Goal: Transaction & Acquisition: Book appointment/travel/reservation

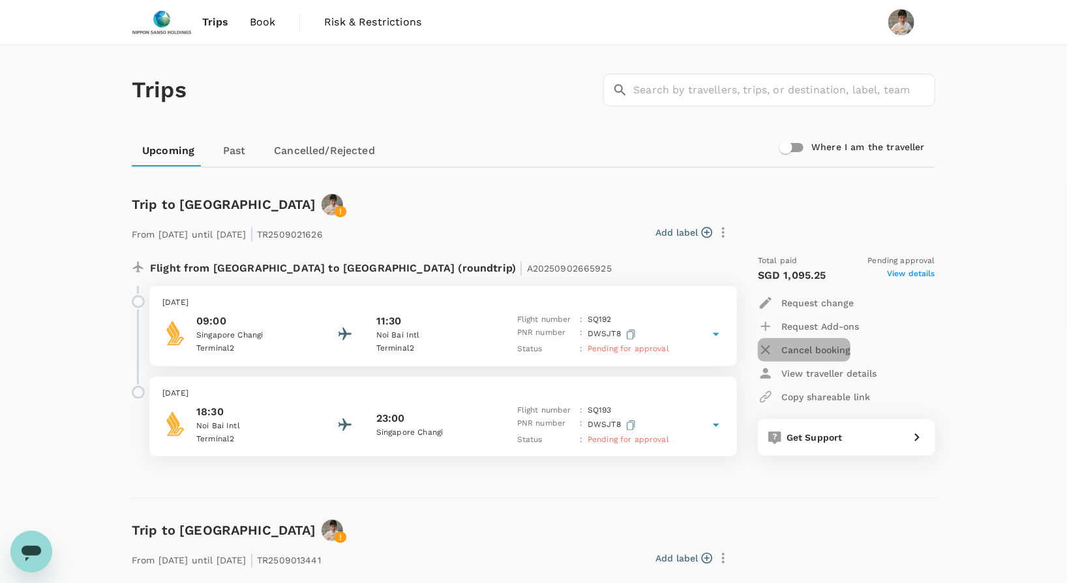
click at [815, 345] on p "Cancel booking" at bounding box center [816, 349] width 69 height 13
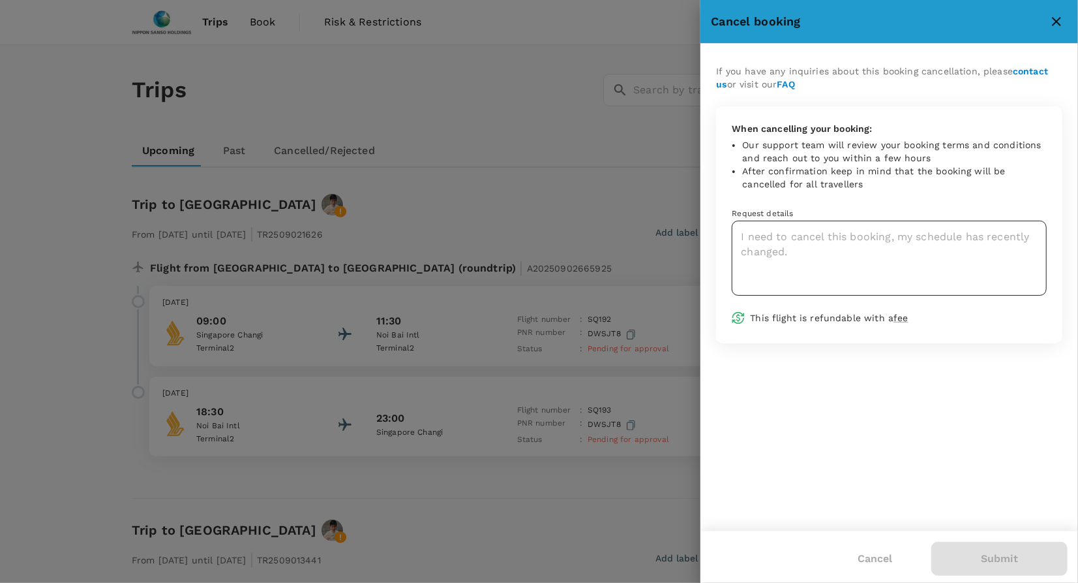
click at [844, 249] on textarea at bounding box center [889, 258] width 315 height 75
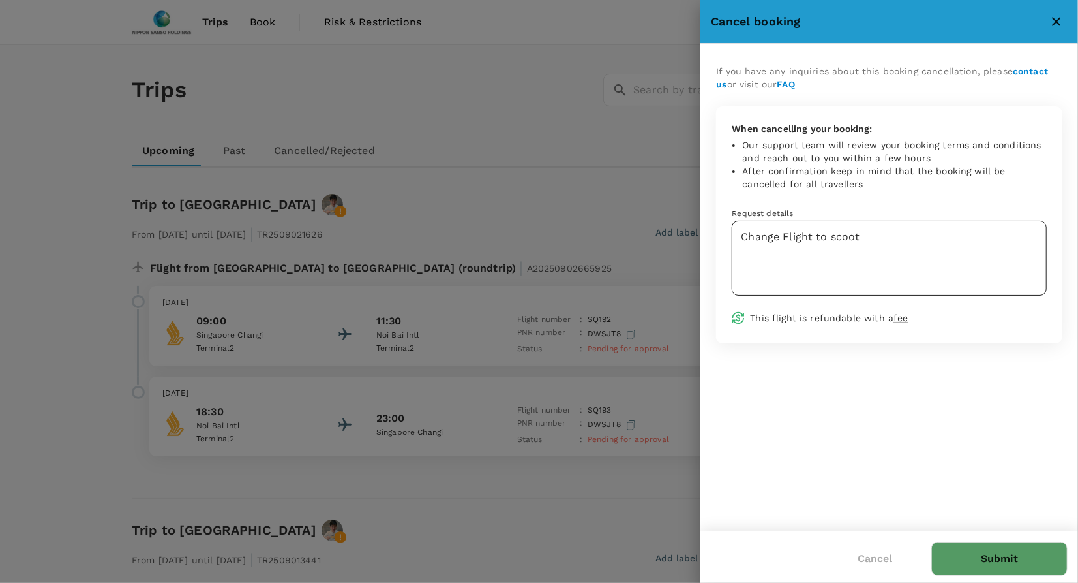
drag, startPoint x: 976, startPoint y: 564, endPoint x: 872, endPoint y: 240, distance: 340.0
click at [872, 240] on div "Cancel booking If you have any inquiries about this booking cancellation, pleas…" at bounding box center [890, 291] width 378 height 583
click at [872, 240] on textarea "Change Flight to scoot" at bounding box center [889, 258] width 315 height 75
click at [787, 232] on textarea "Change Flight to scoot" at bounding box center [889, 258] width 315 height 75
click at [890, 235] on textarea "Change flight to scoot" at bounding box center [889, 258] width 315 height 75
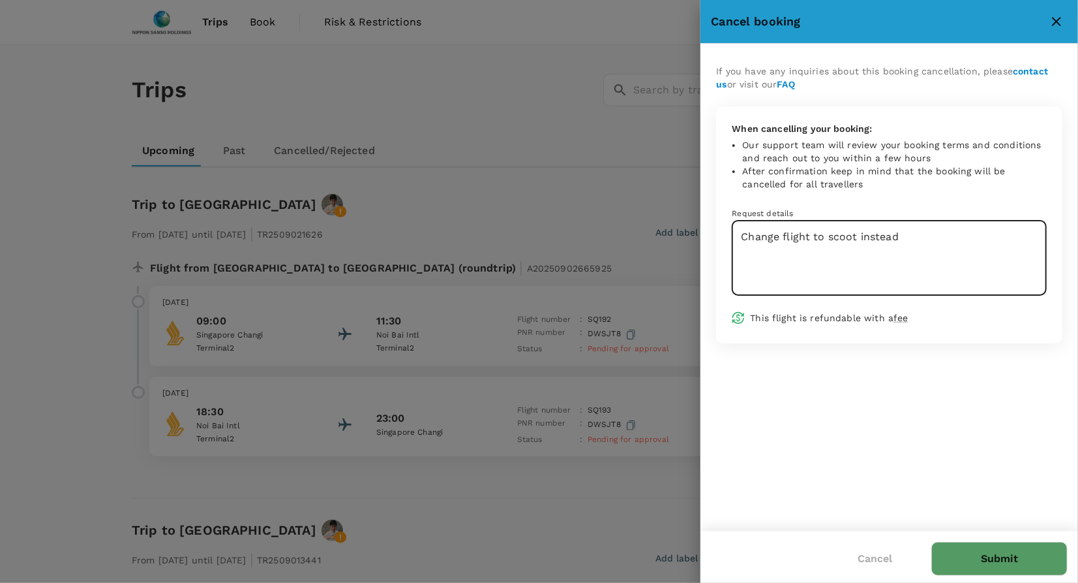
type textarea "Change flight to scoot instead"
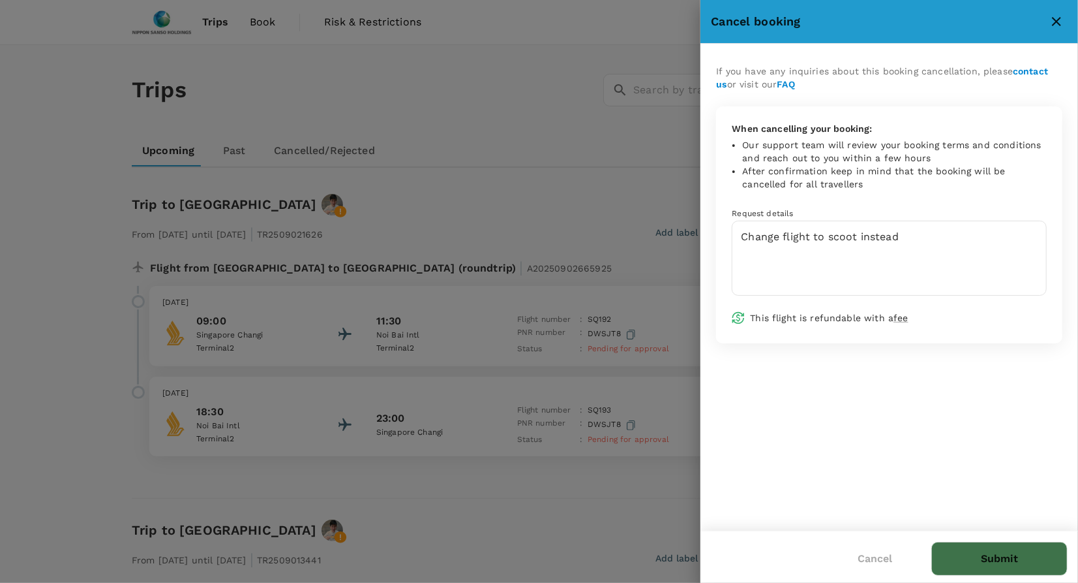
click at [1006, 546] on button "Submit" at bounding box center [1000, 558] width 136 height 34
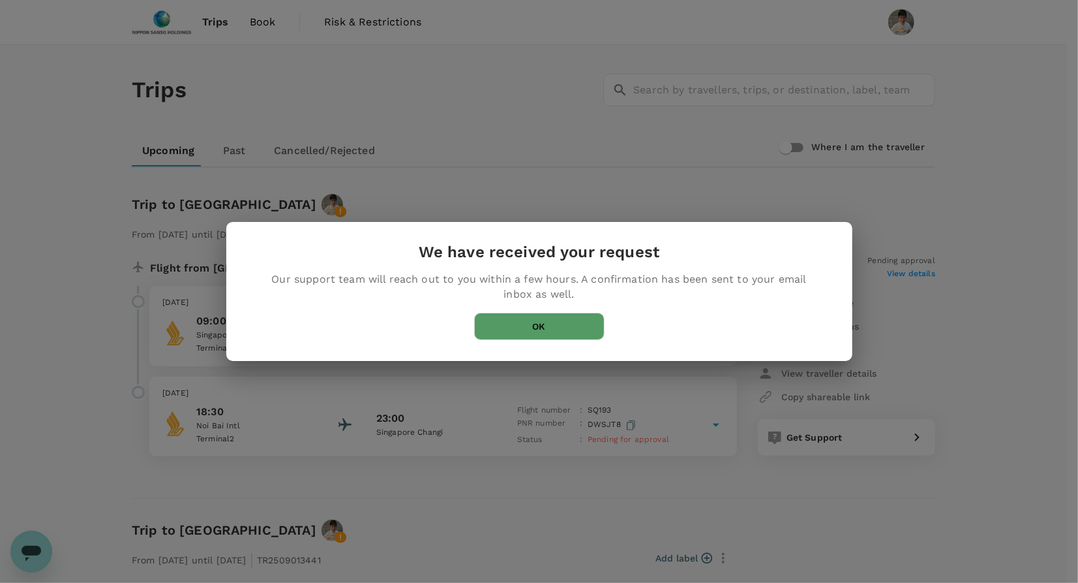
click at [580, 326] on button "OK" at bounding box center [539, 325] width 130 height 27
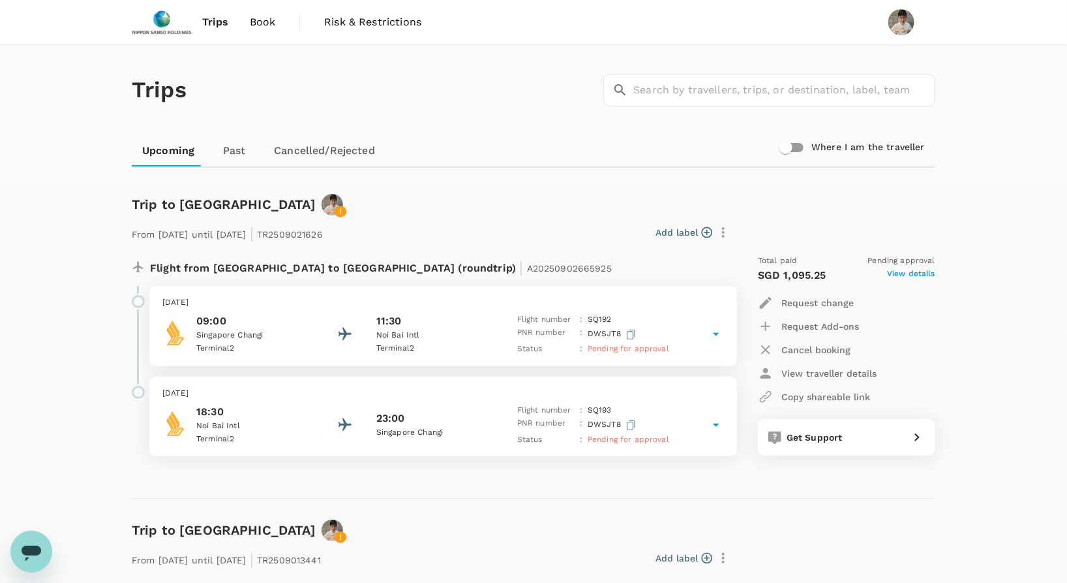
click at [722, 329] on icon at bounding box center [716, 334] width 16 height 16
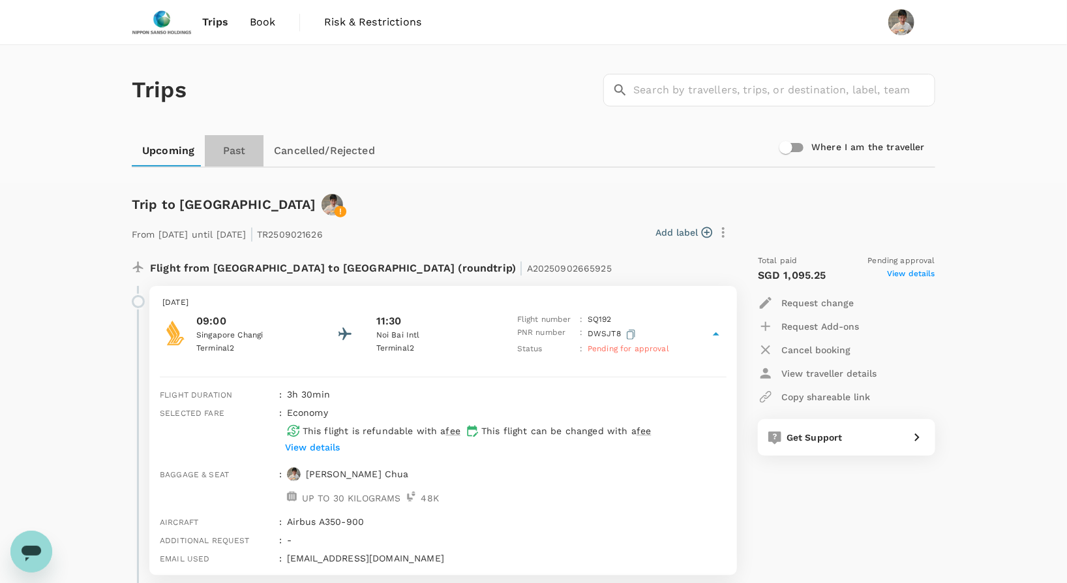
click at [227, 150] on link "Past" at bounding box center [234, 150] width 59 height 31
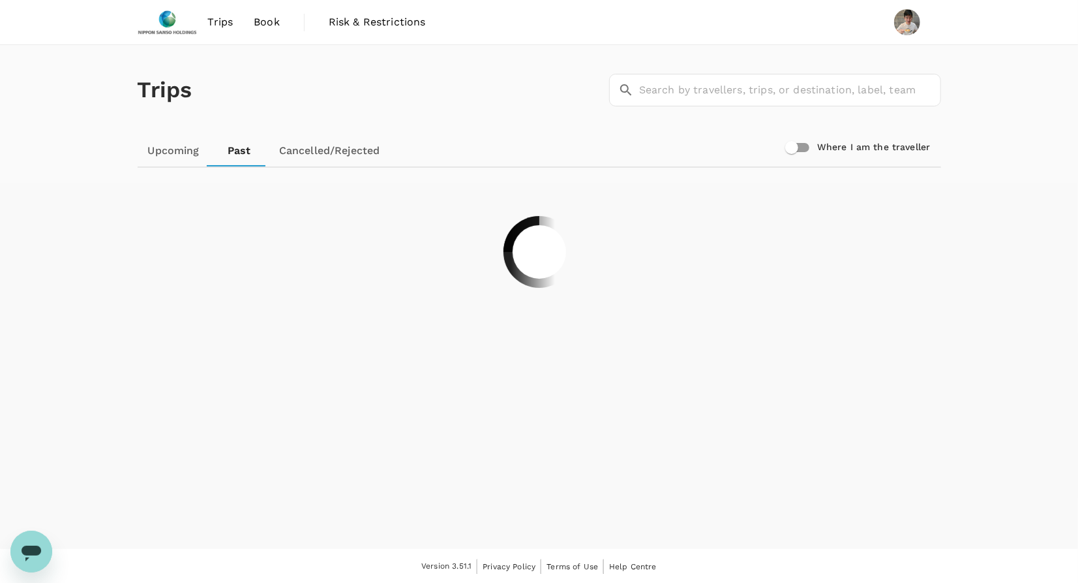
click at [184, 152] on link "Upcoming" at bounding box center [174, 150] width 72 height 31
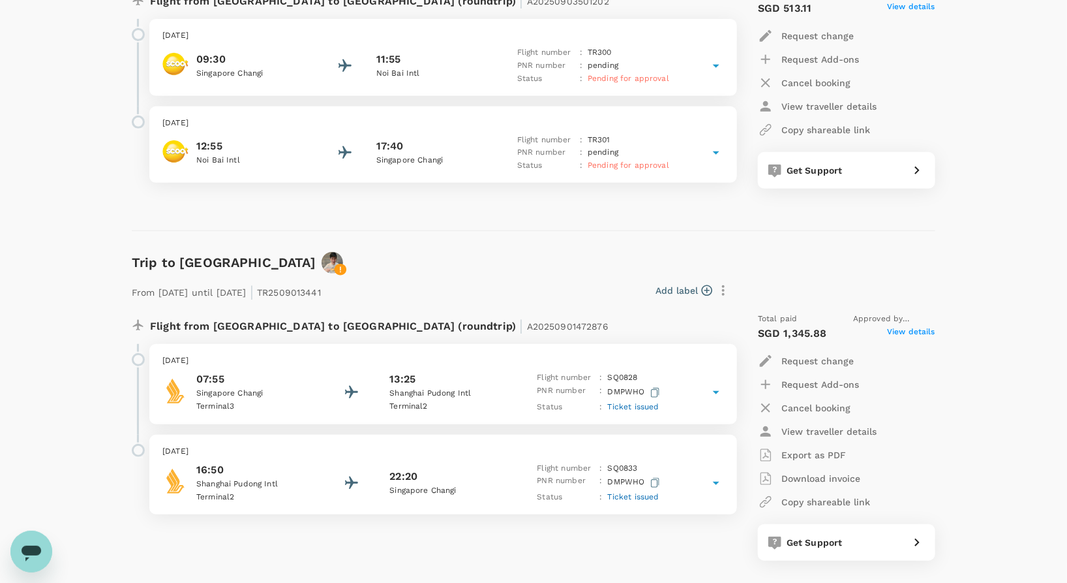
scroll to position [72, 0]
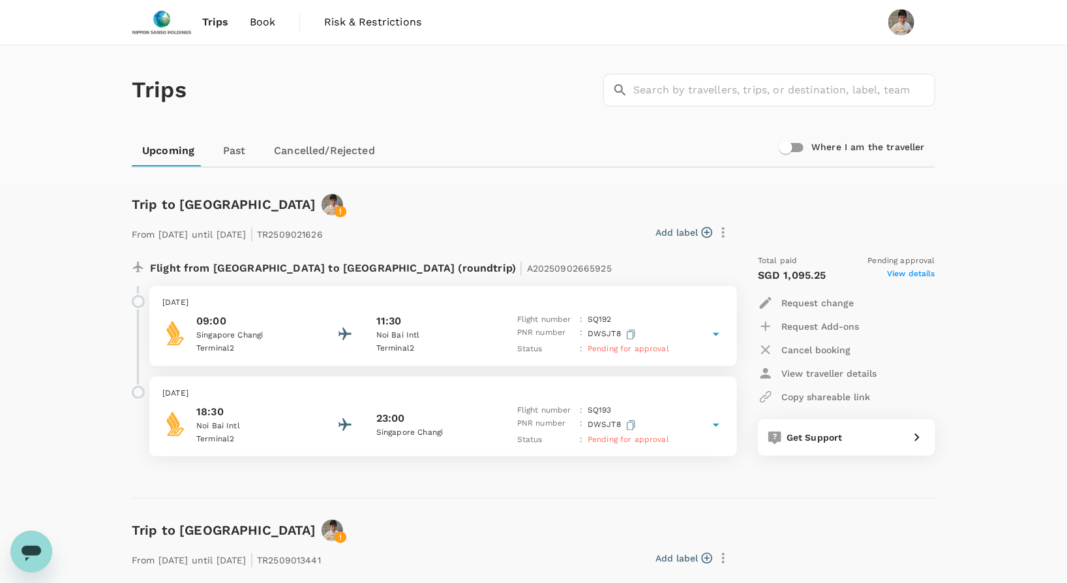
click at [264, 25] on span "Book" at bounding box center [263, 22] width 26 height 16
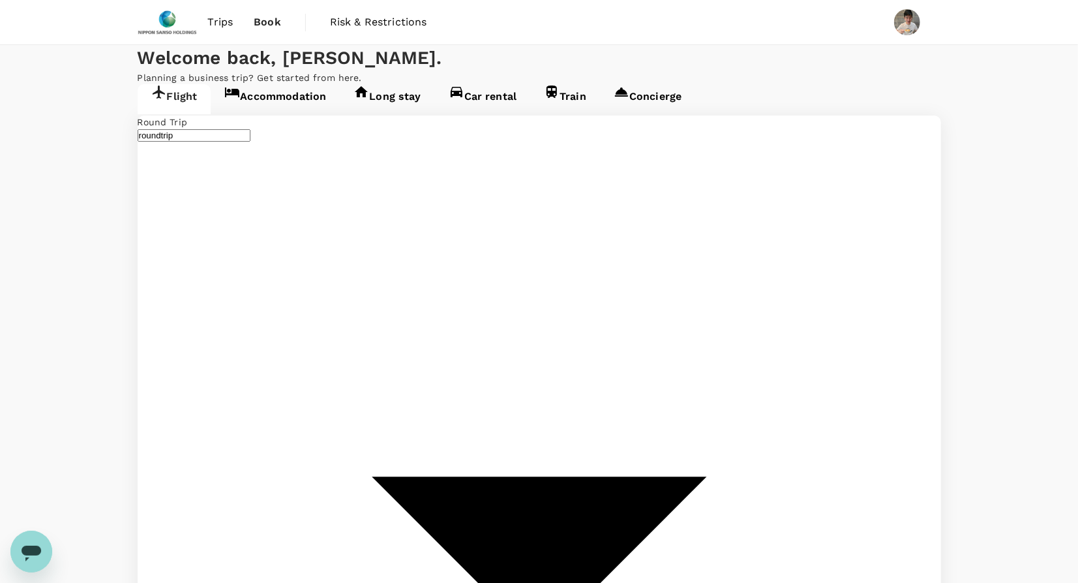
type input "Singapore, Singapore (any)"
type input "Noi Bai Intl (HAN)"
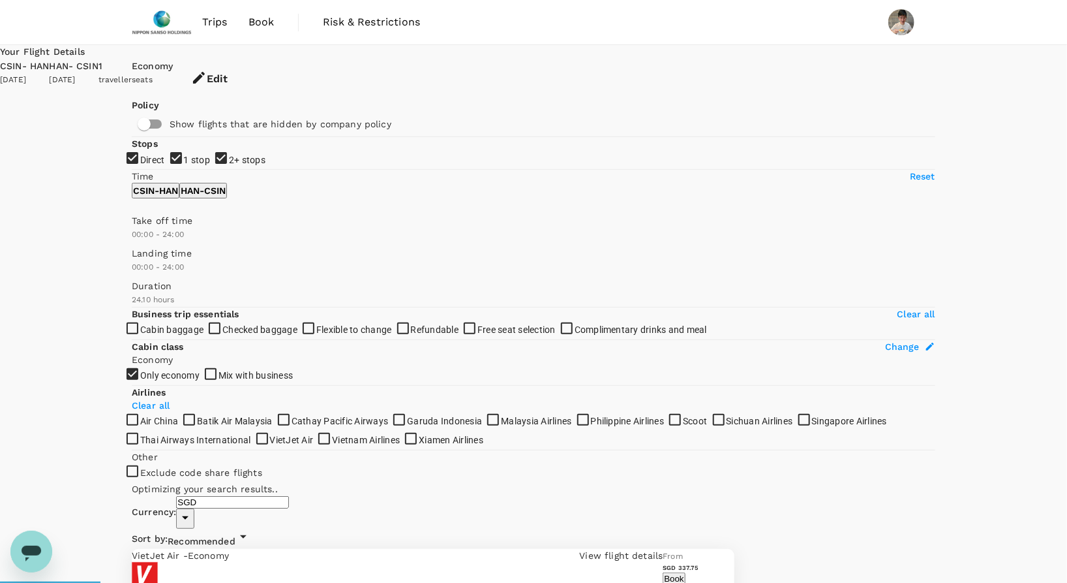
type input "1450"
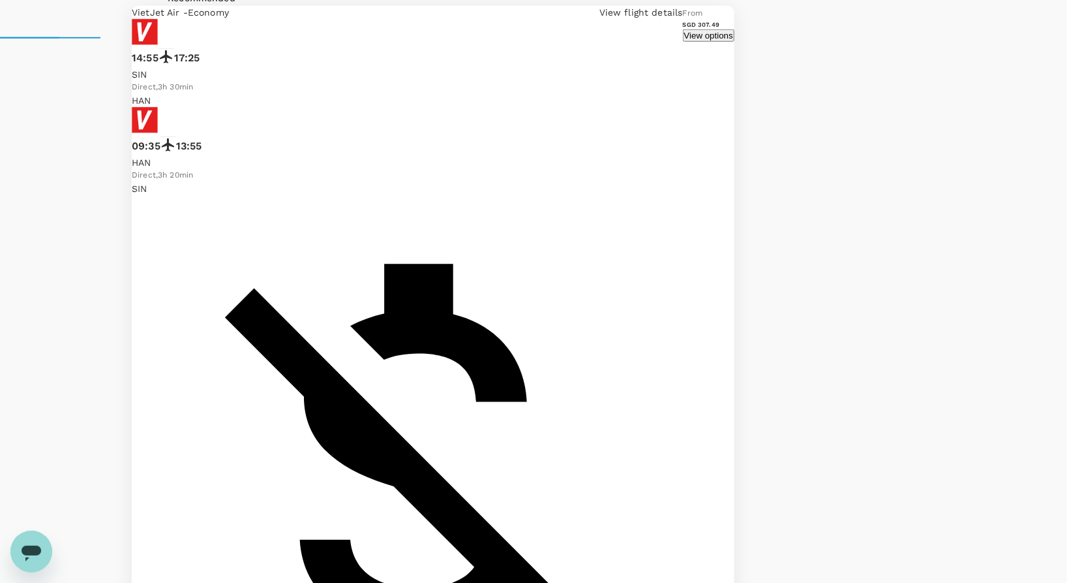
scroll to position [655, 0]
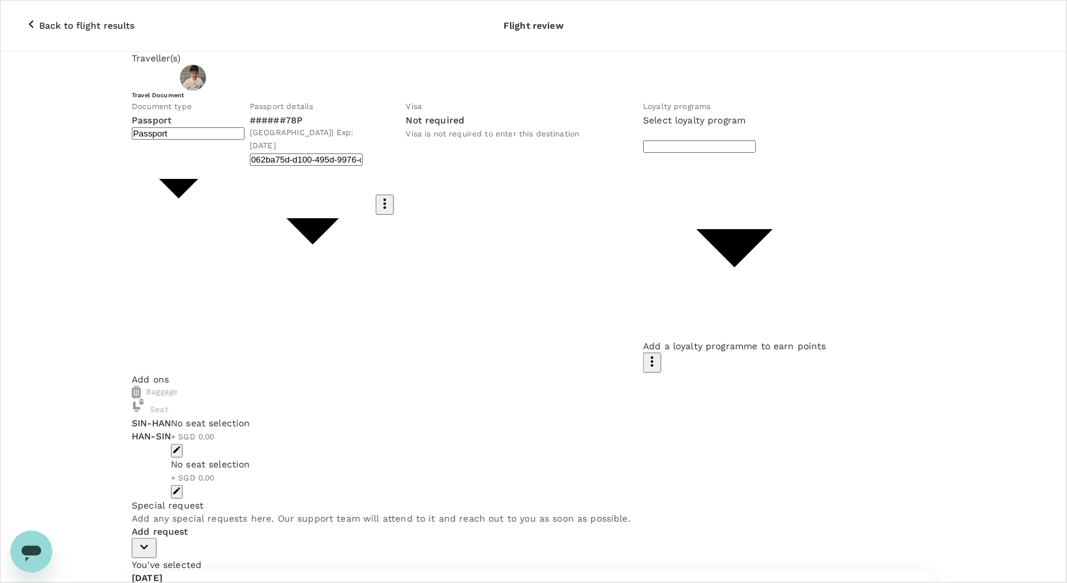
click at [643, 257] on div "​ ​" at bounding box center [734, 233] width 183 height 213
click at [595, 271] on body "Back to flight results Flight review Traveller(s) Traveller 1 : Brian Chua Trav…" at bounding box center [539, 467] width 1078 height 934
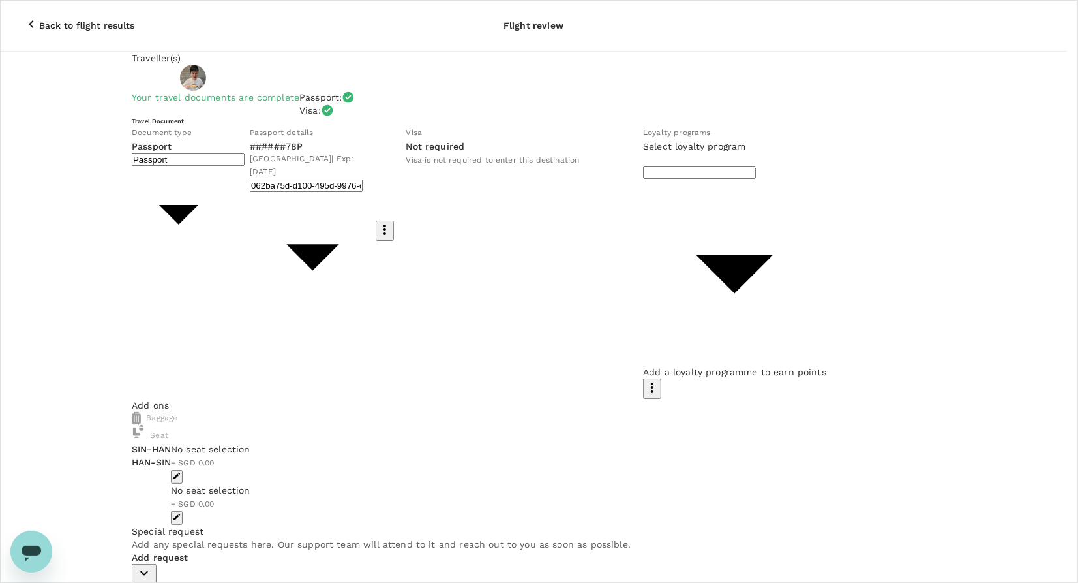
type input "bb0b2070-3880-4003-b50f-81a2f33ee1c9"
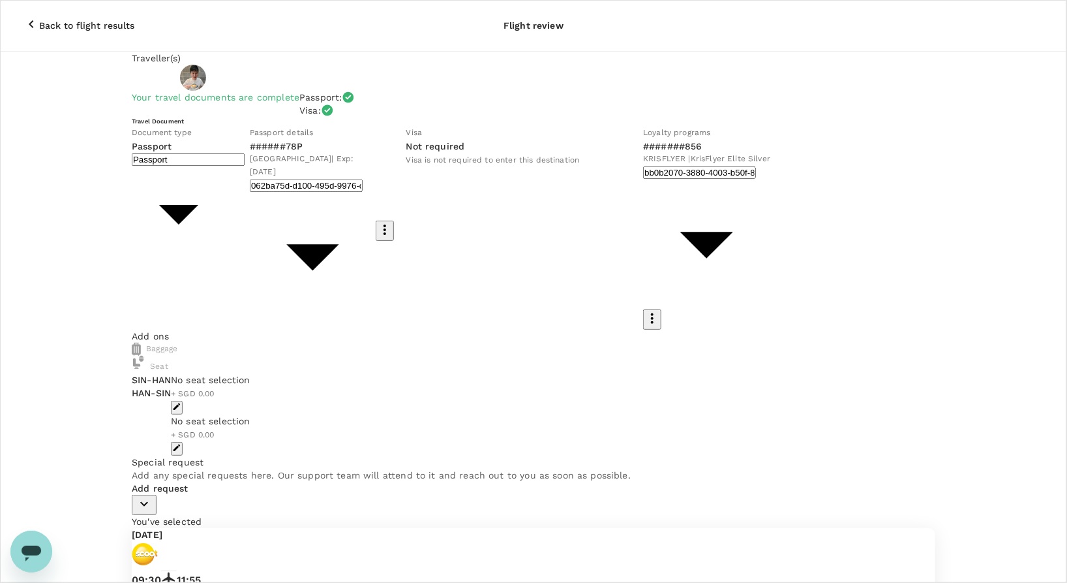
click at [533, 381] on div "No seat selection + SGD 0.00" at bounding box center [506, 386] width 670 height 27
click at [181, 402] on icon "button" at bounding box center [176, 406] width 9 height 9
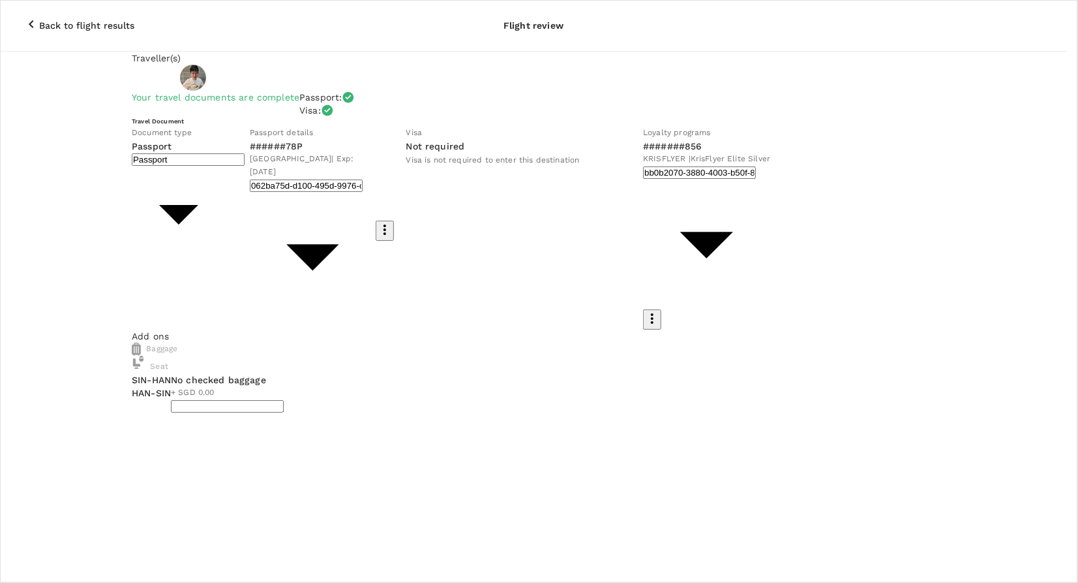
click at [313, 213] on p "Select" at bounding box center [261, 219] width 103 height 13
click at [921, 213] on p "Select" at bounding box center [891, 219] width 103 height 13
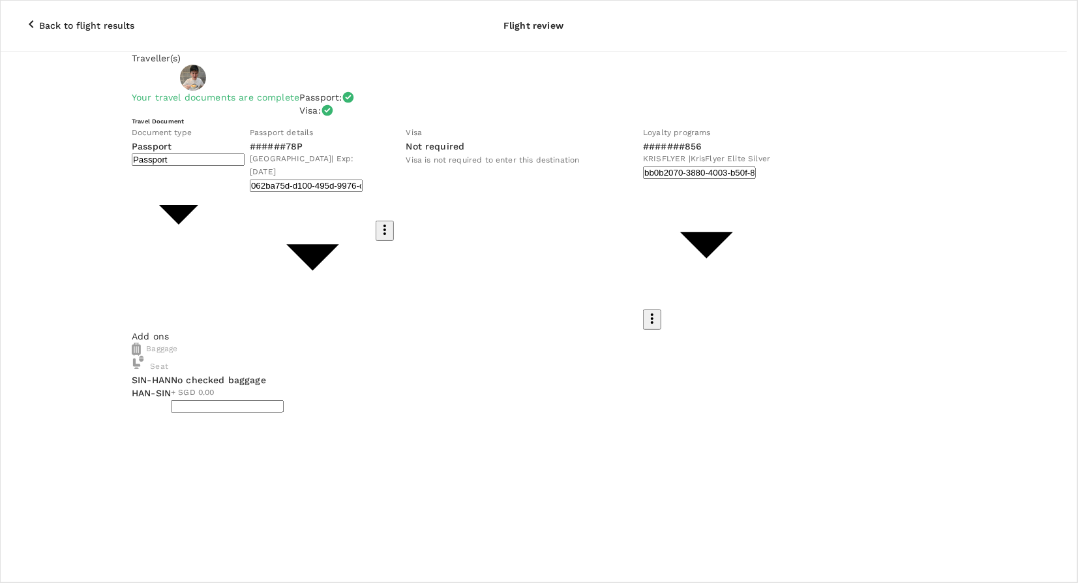
click at [922, 180] on p "Reselect" at bounding box center [891, 186] width 103 height 13
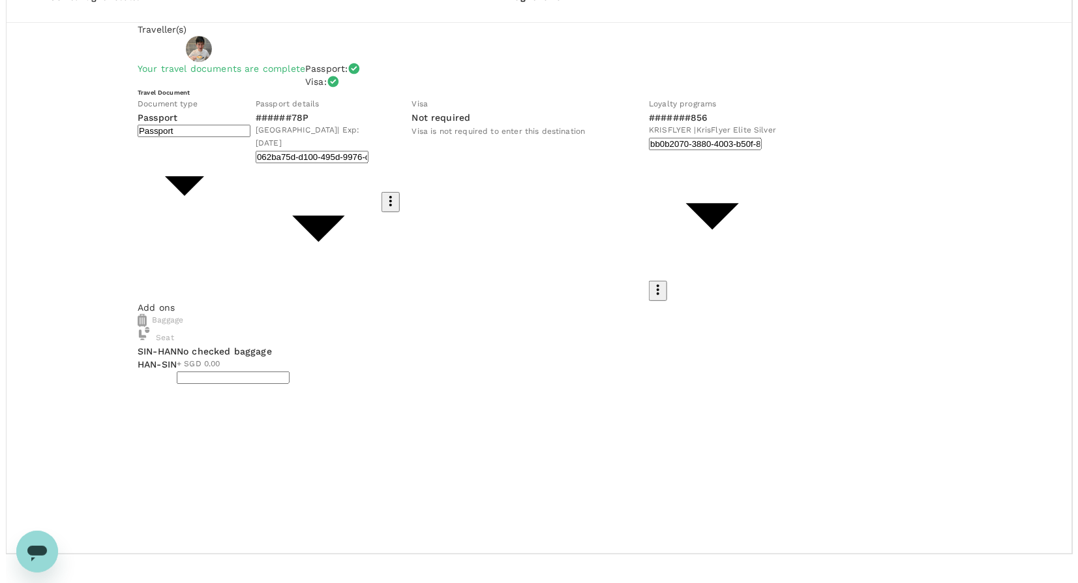
scroll to position [52, 0]
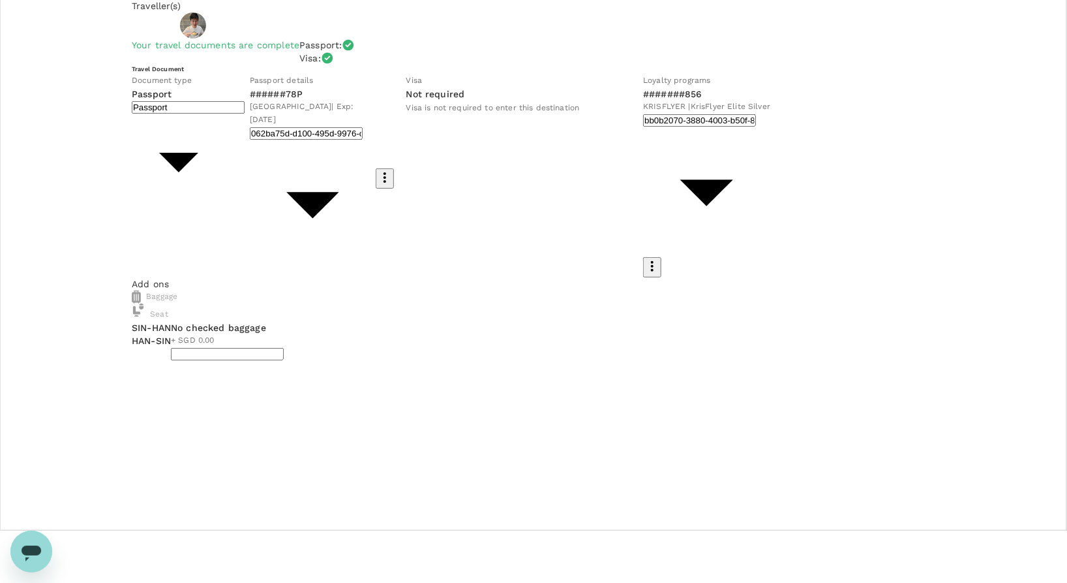
type input "9da82385-ea03-4e8d-b270-32b986f0971a"
type textarea "For NSVN SemiCon Exhibition"
